Goal: Find specific page/section: Find specific page/section

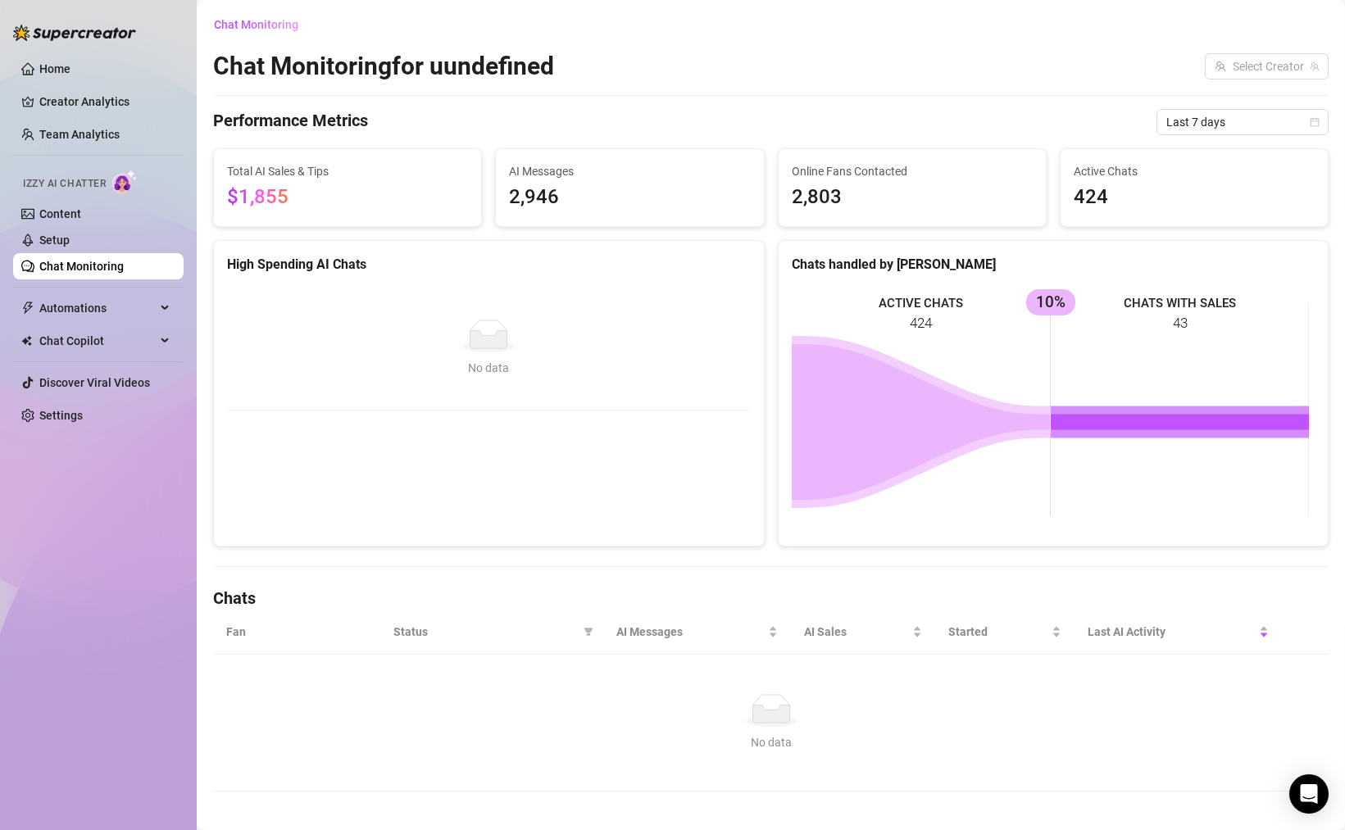
scroll to position [11, 0]
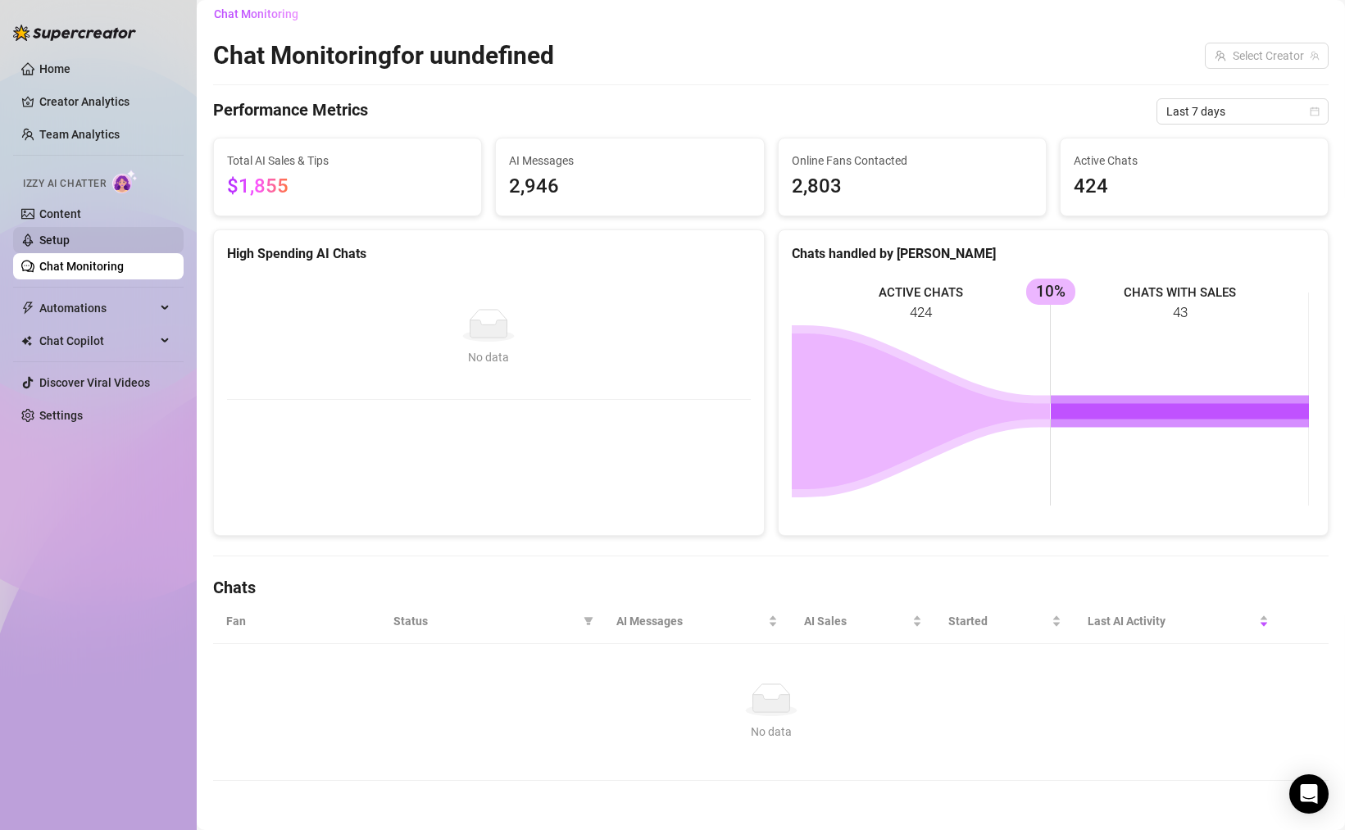
click at [70, 234] on link "Setup" at bounding box center [54, 240] width 30 height 13
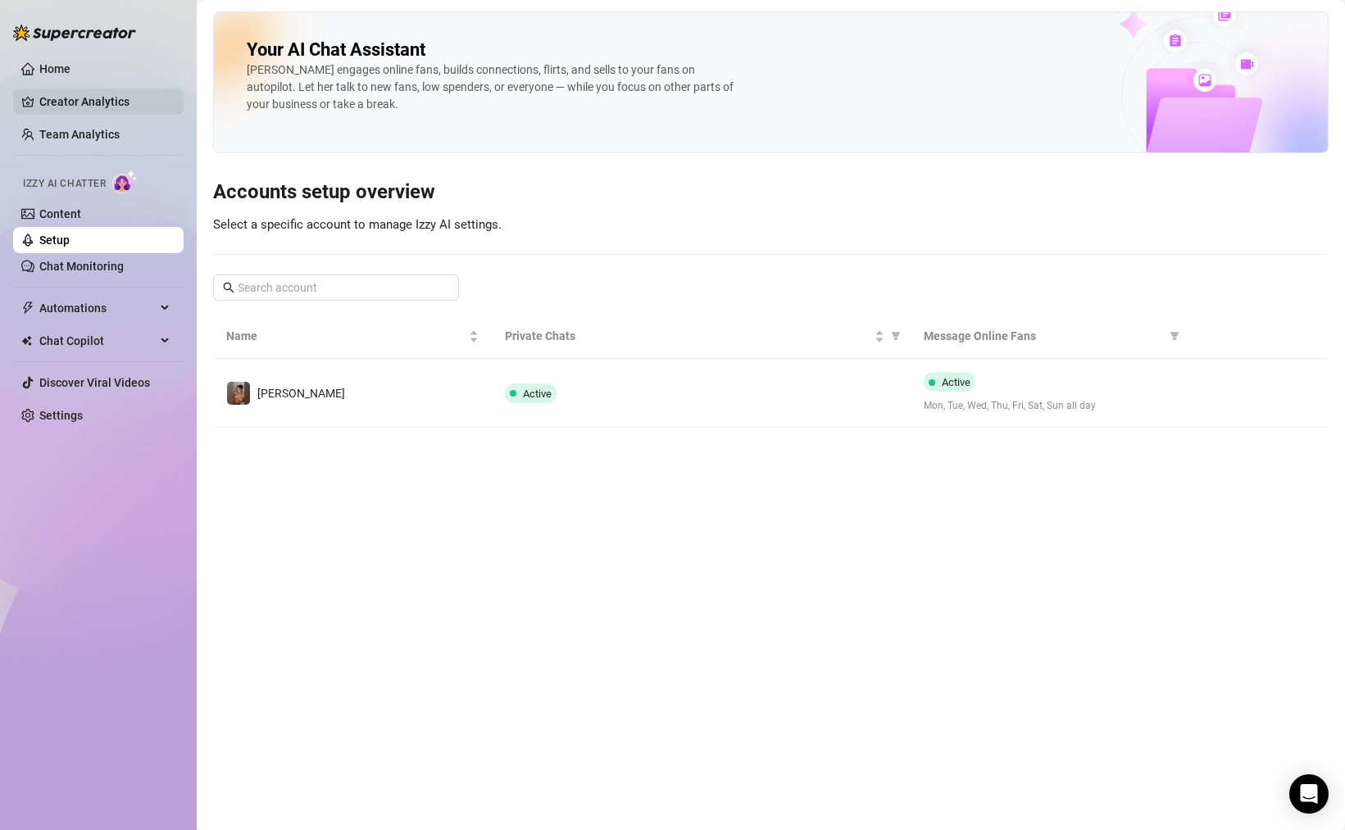
click at [105, 108] on link "Creator Analytics" at bounding box center [104, 102] width 131 height 26
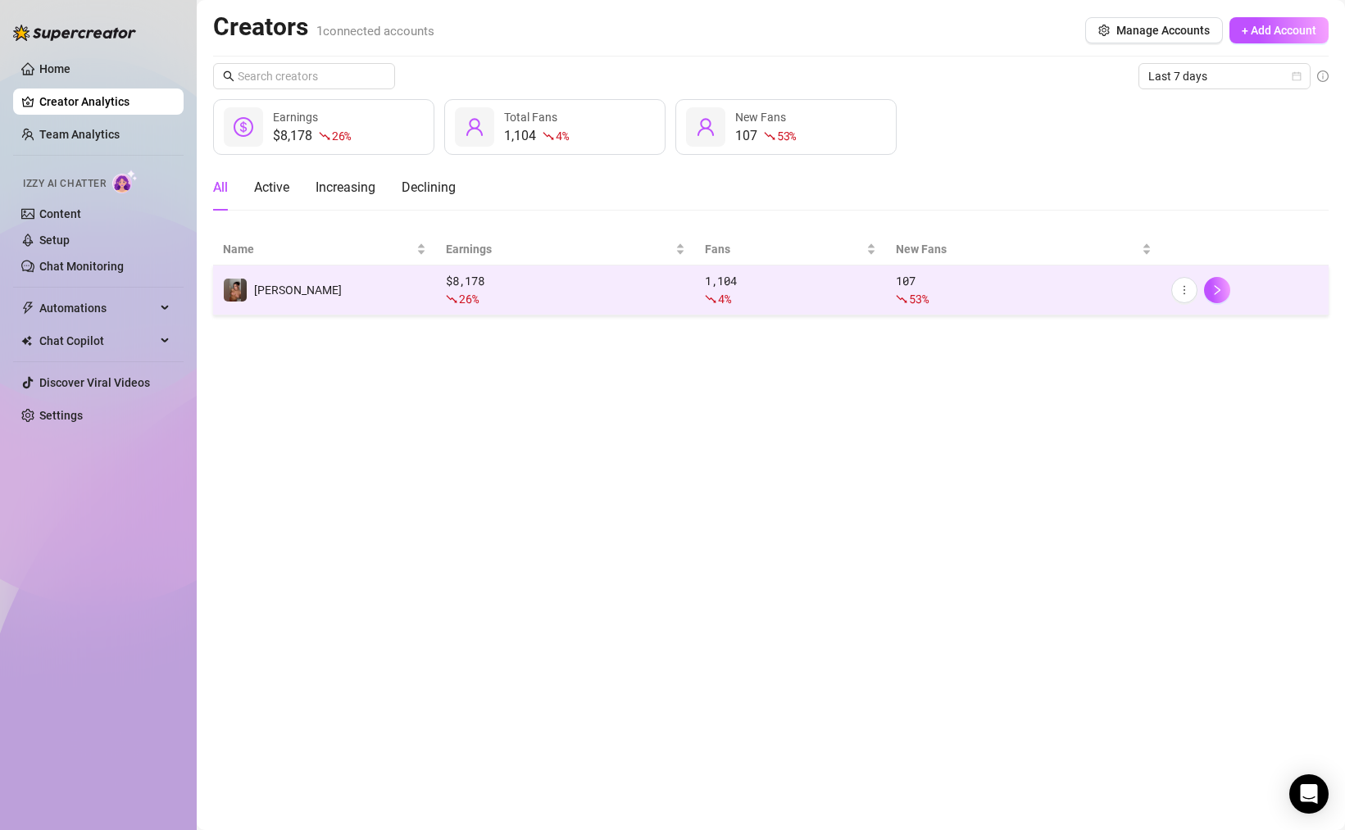
click at [523, 305] on div "26 %" at bounding box center [565, 299] width 239 height 18
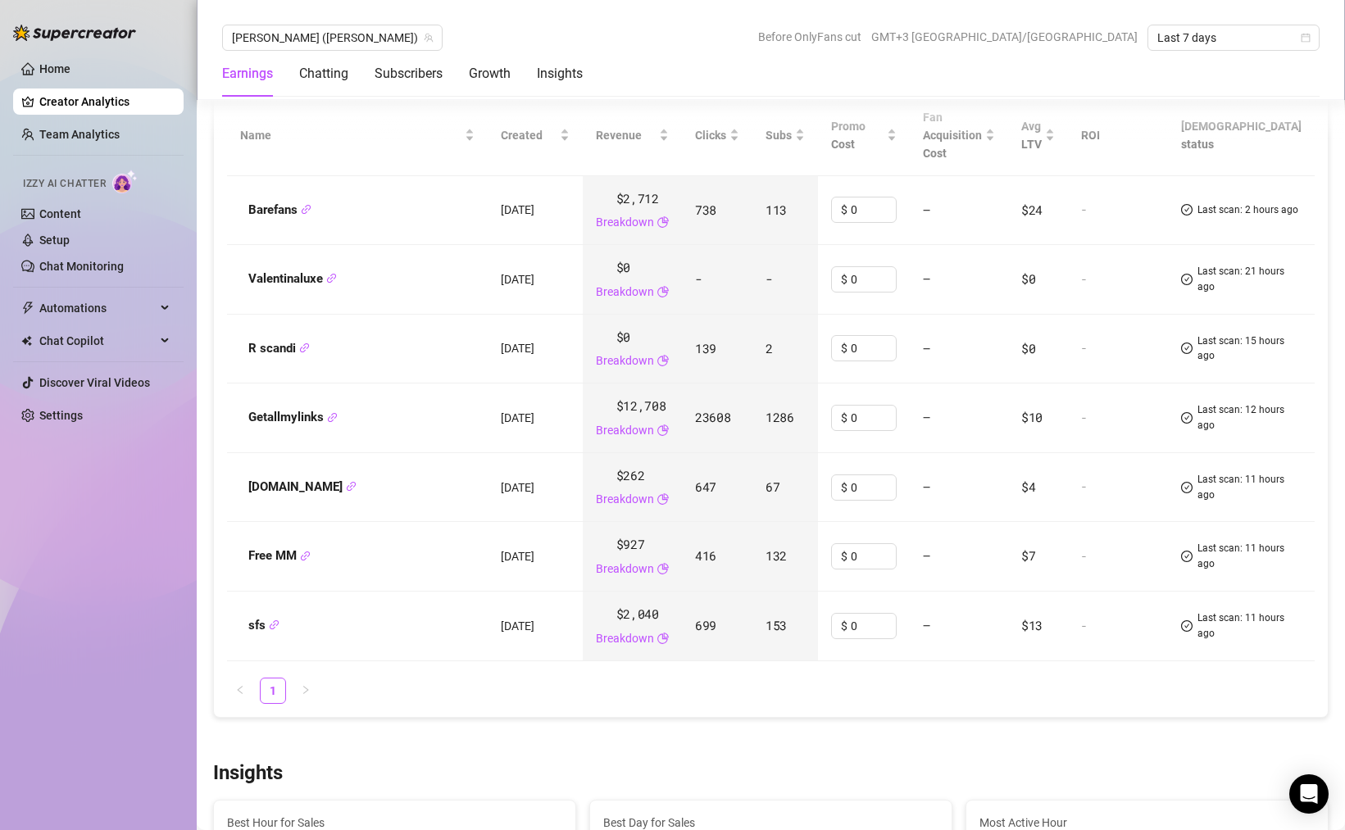
scroll to position [1864, 0]
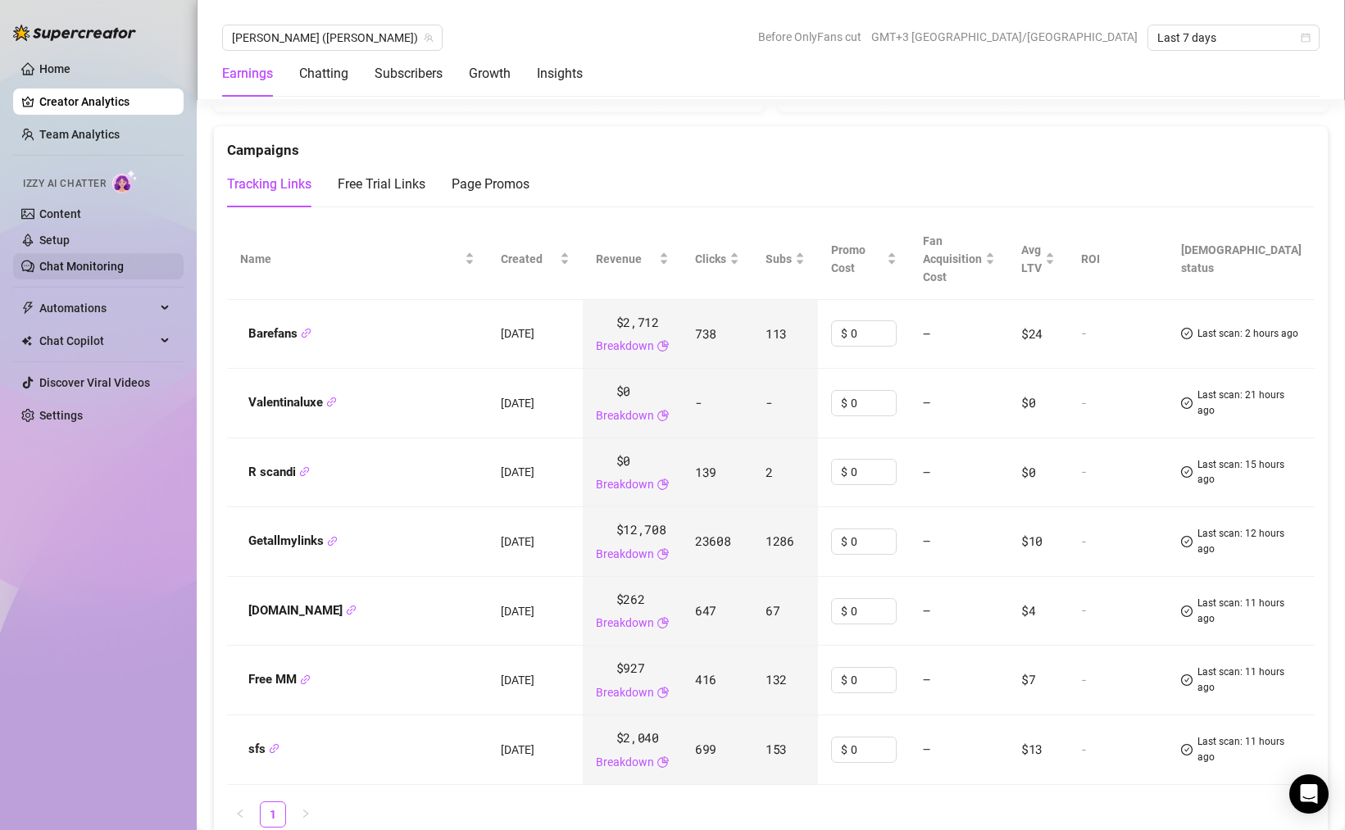
click at [124, 264] on link "Chat Monitoring" at bounding box center [81, 266] width 84 height 13
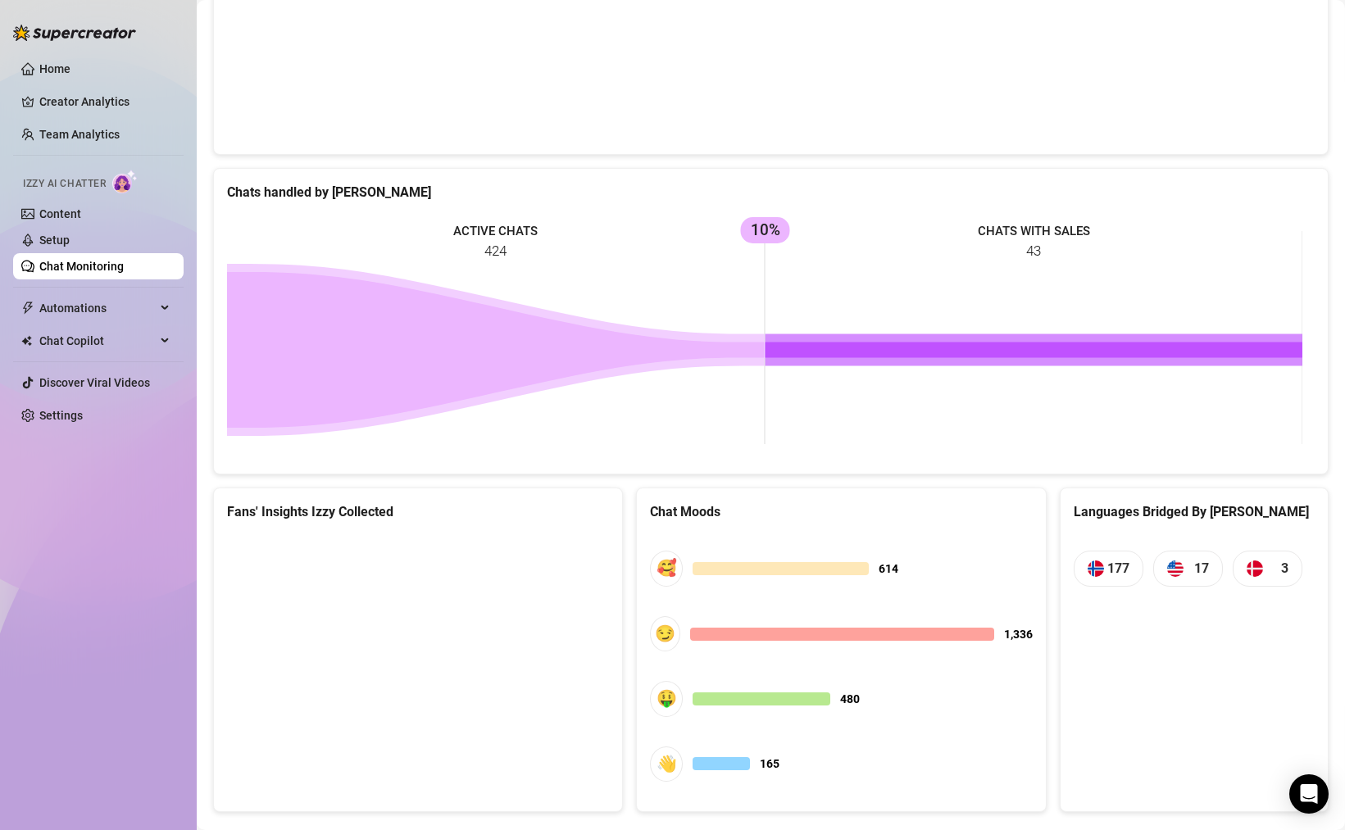
scroll to position [574, 0]
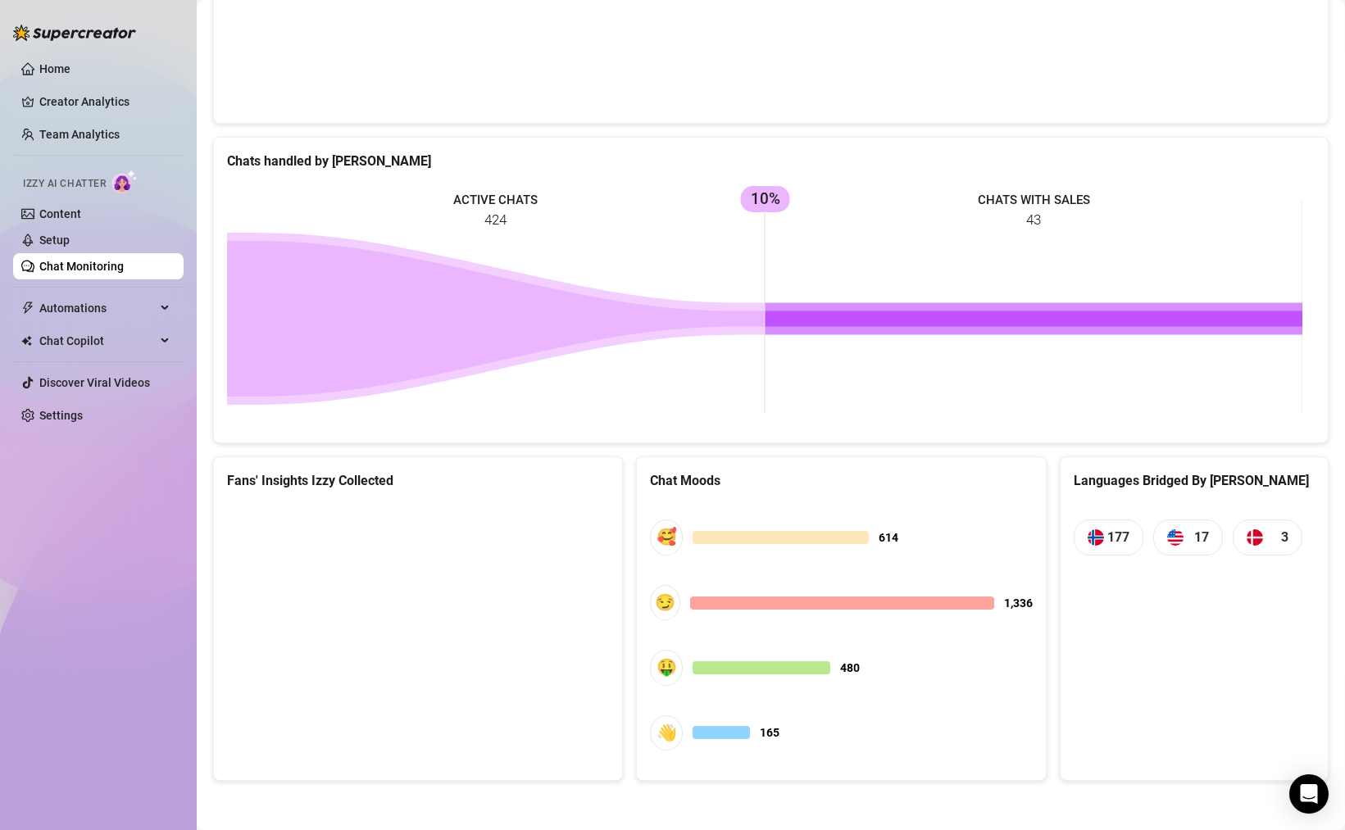
click at [1197, 595] on div "Languages Bridged By Izzy 177 17 3" at bounding box center [1194, 618] width 269 height 325
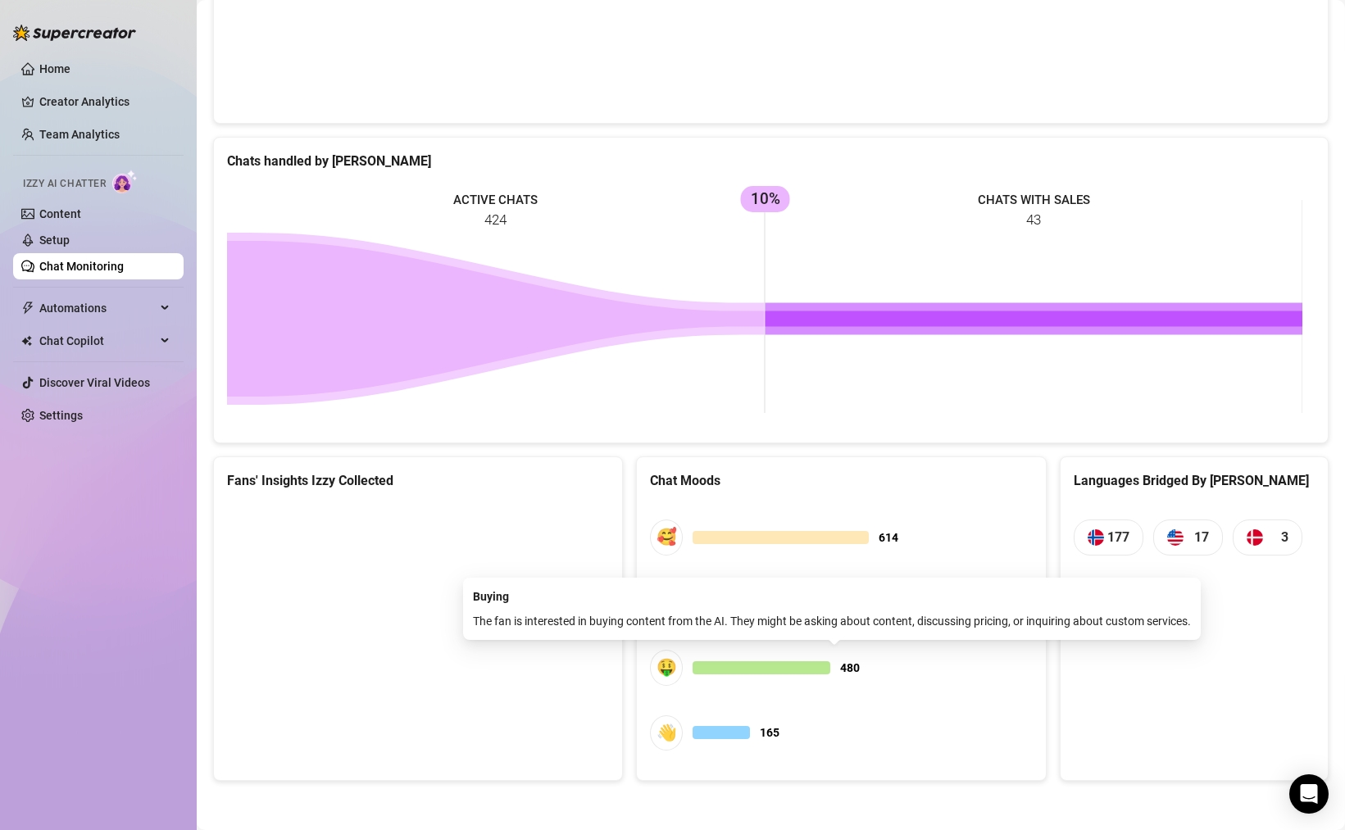
click at [1221, 676] on div "Languages Bridged By Izzy 177 17 3" at bounding box center [1194, 618] width 269 height 325
